Goal: Information Seeking & Learning: Learn about a topic

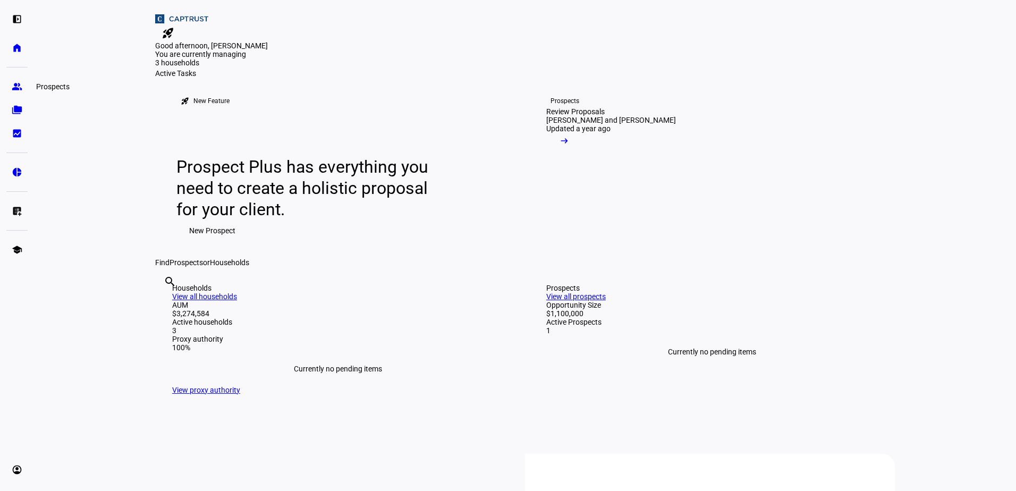
click at [20, 87] on eth-mat-symbol "group" at bounding box center [17, 86] width 11 height 11
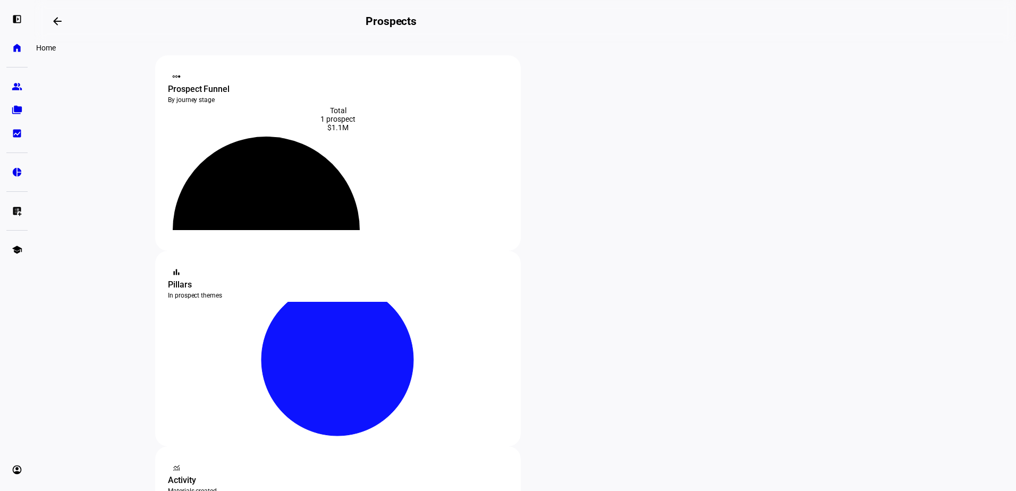
click at [12, 50] on eth-mat-symbol "home" at bounding box center [17, 48] width 11 height 11
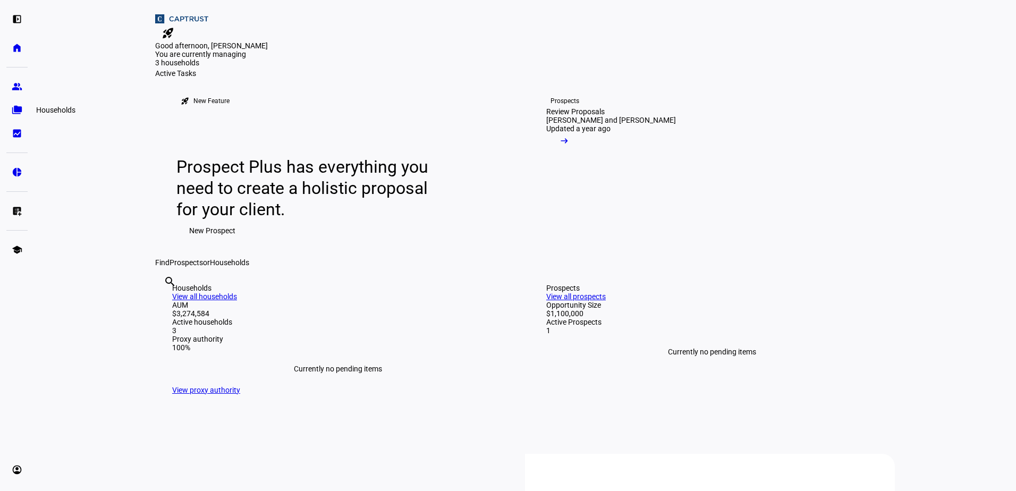
click at [22, 108] on link "folder_copy Households" at bounding box center [16, 109] width 21 height 21
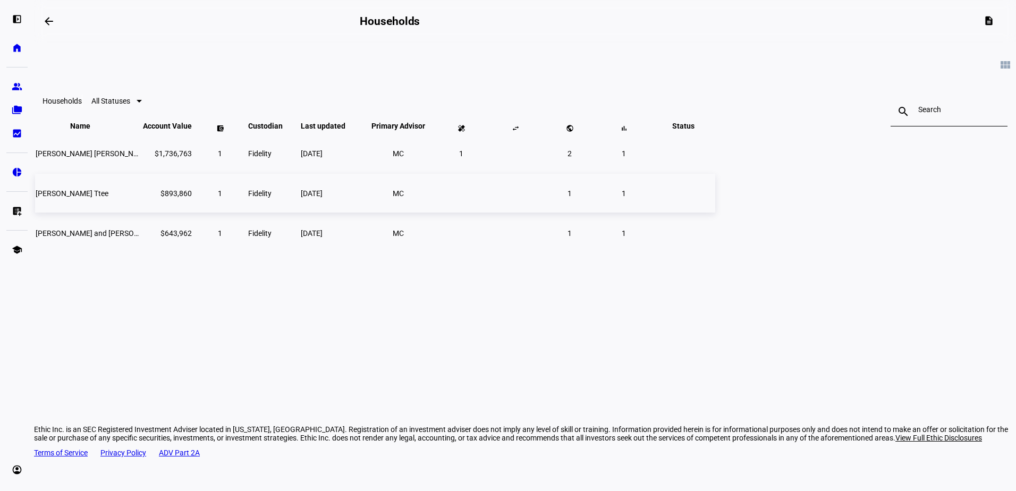
click at [108, 198] on span "[PERSON_NAME] Ttee" at bounding box center [72, 193] width 73 height 9
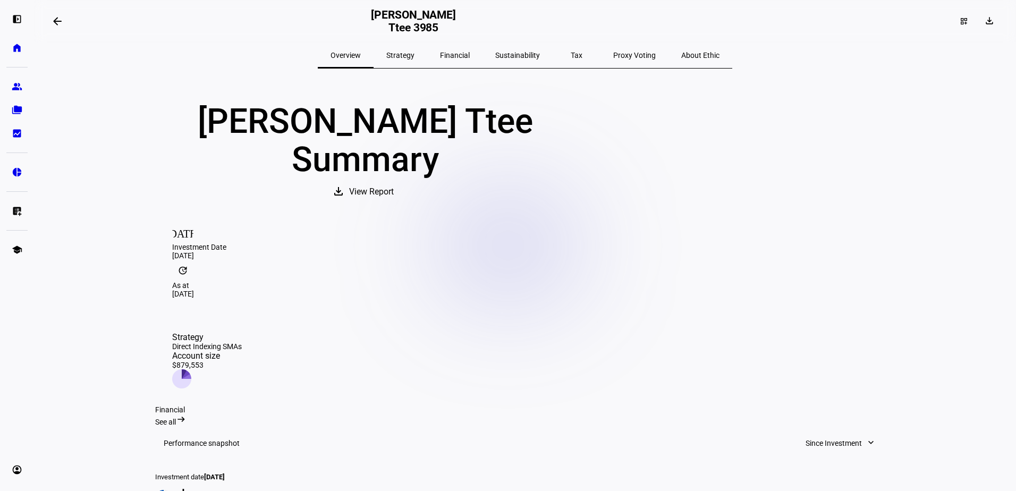
click at [571, 55] on span "Tax" at bounding box center [577, 55] width 12 height 7
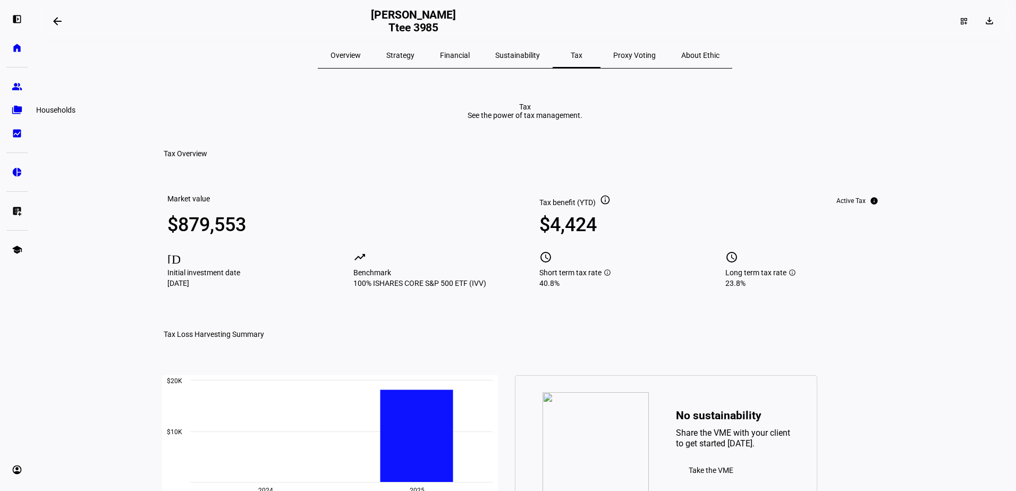
click at [18, 112] on eth-mat-symbol "folder_copy" at bounding box center [17, 110] width 11 height 11
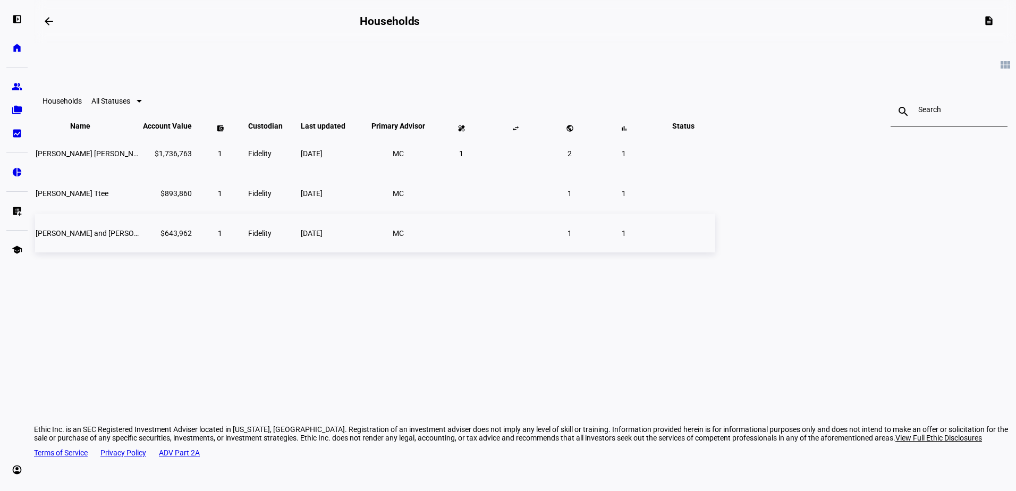
click at [196, 237] on span "[PERSON_NAME] and [PERSON_NAME] JTWROS" at bounding box center [116, 233] width 160 height 9
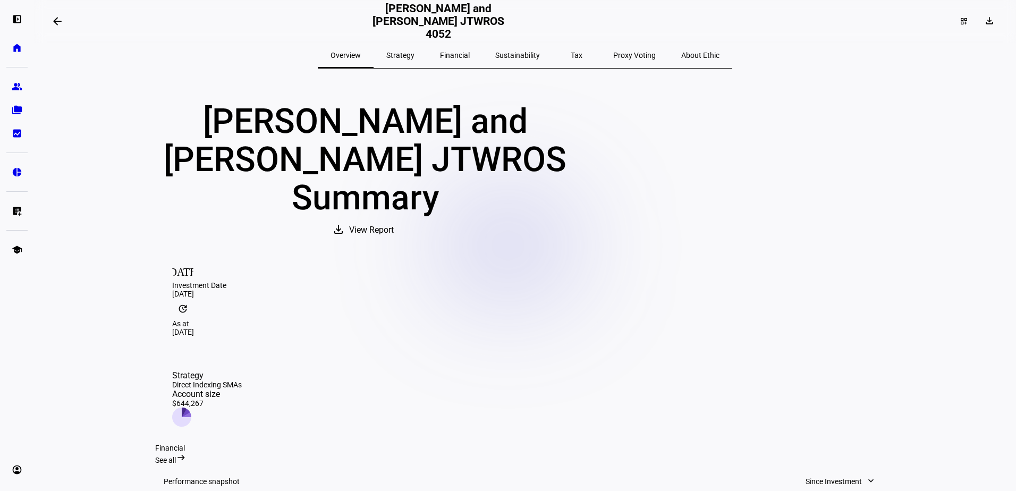
click at [571, 53] on span "Tax" at bounding box center [577, 55] width 12 height 7
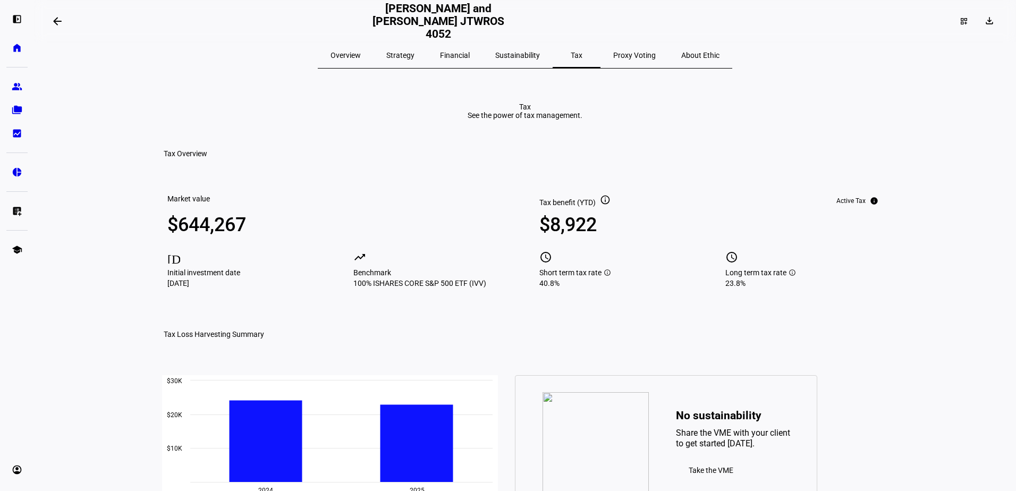
click at [361, 56] on span "Overview" at bounding box center [345, 55] width 30 height 7
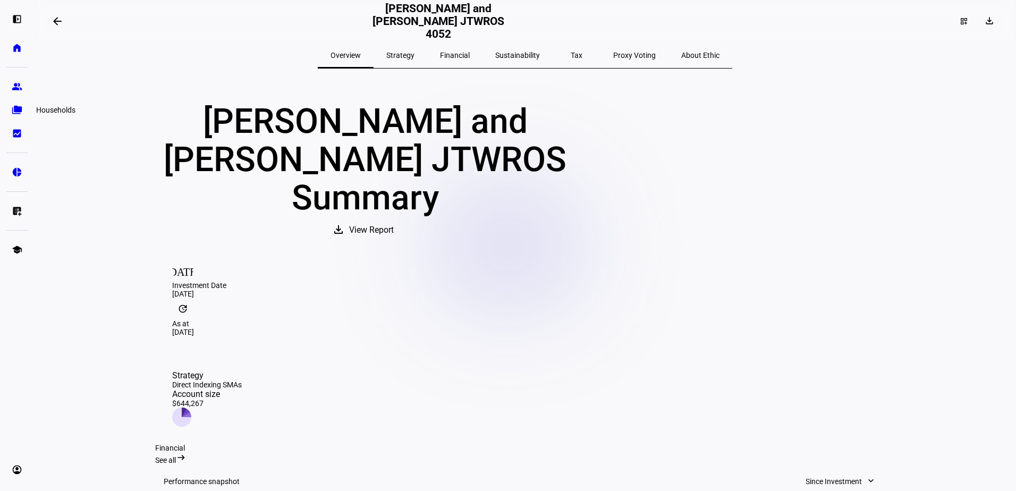
click at [23, 108] on link "folder_copy Households" at bounding box center [16, 109] width 21 height 21
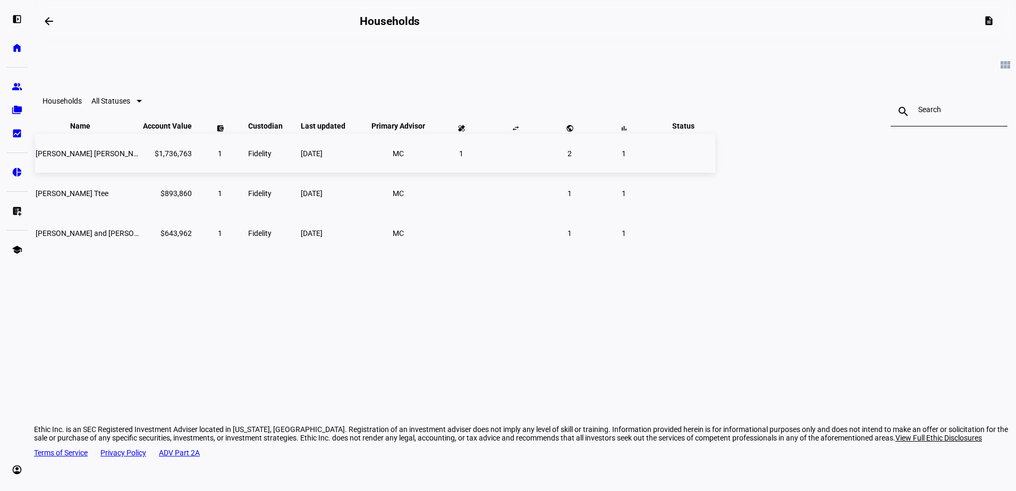
click at [151, 158] on span "[PERSON_NAME] [PERSON_NAME]" at bounding box center [93, 153] width 115 height 9
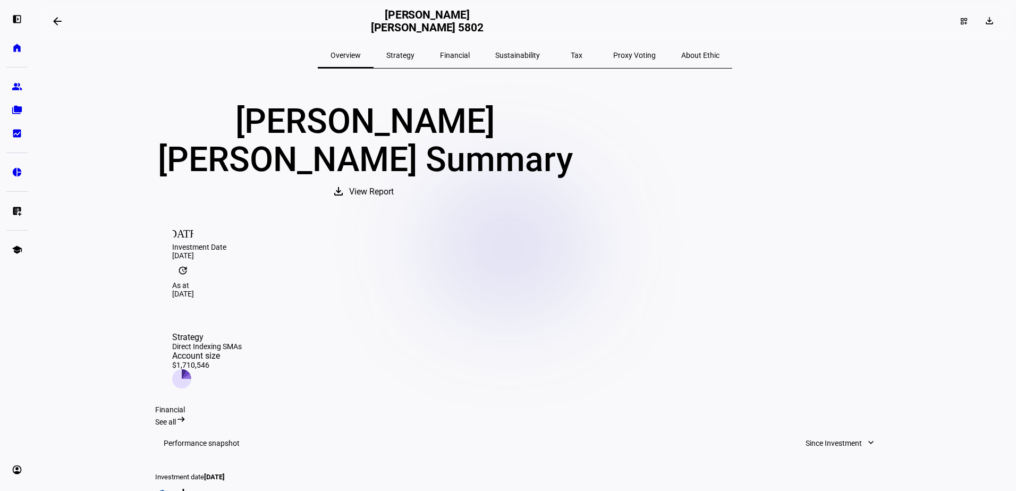
click at [571, 57] on span "Tax" at bounding box center [577, 55] width 12 height 7
